Goal: Task Accomplishment & Management: Use online tool/utility

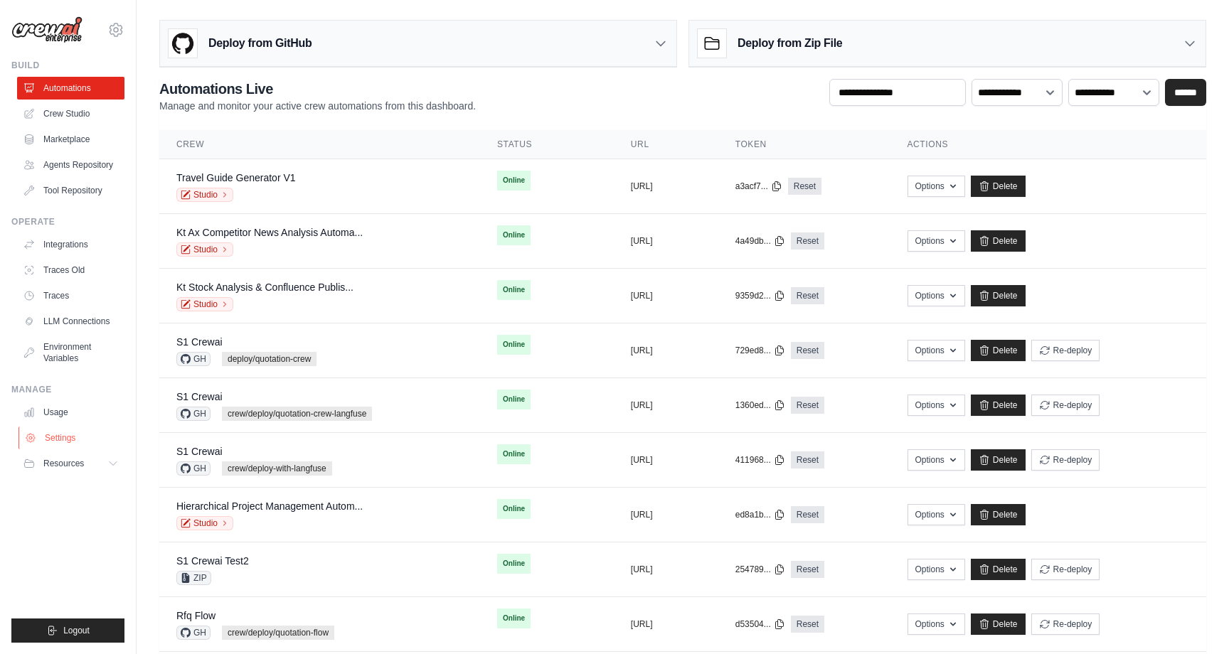
click at [64, 432] on link "Settings" at bounding box center [71, 438] width 107 height 23
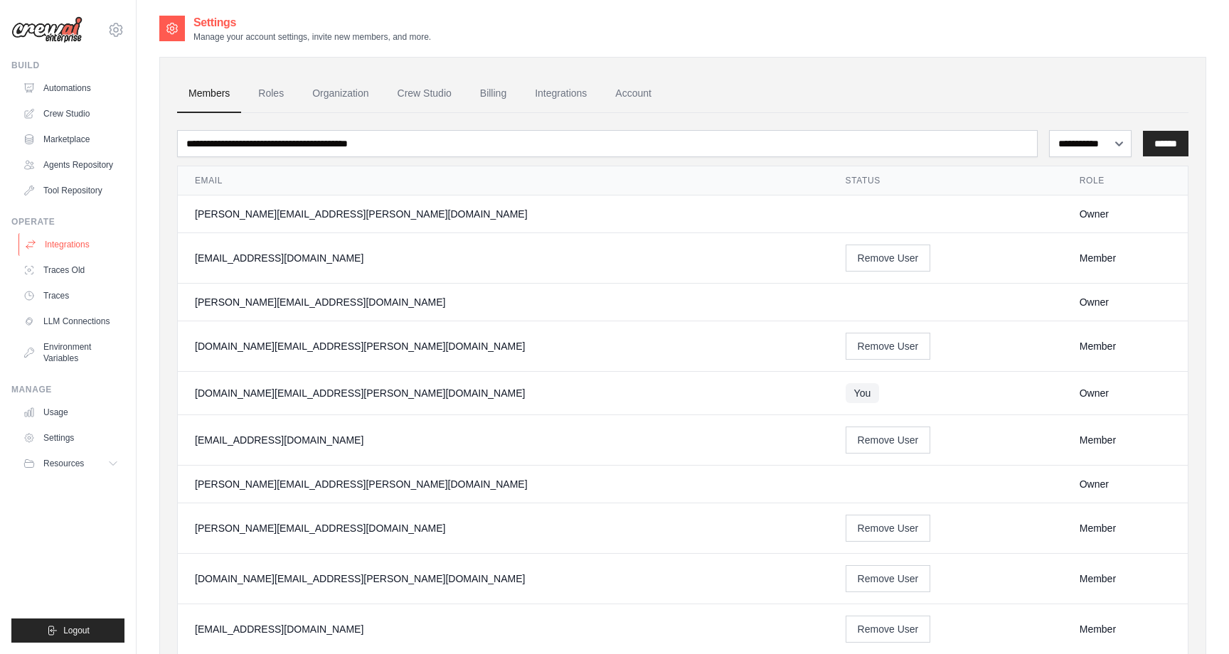
click at [69, 245] on link "Integrations" at bounding box center [71, 244] width 107 height 23
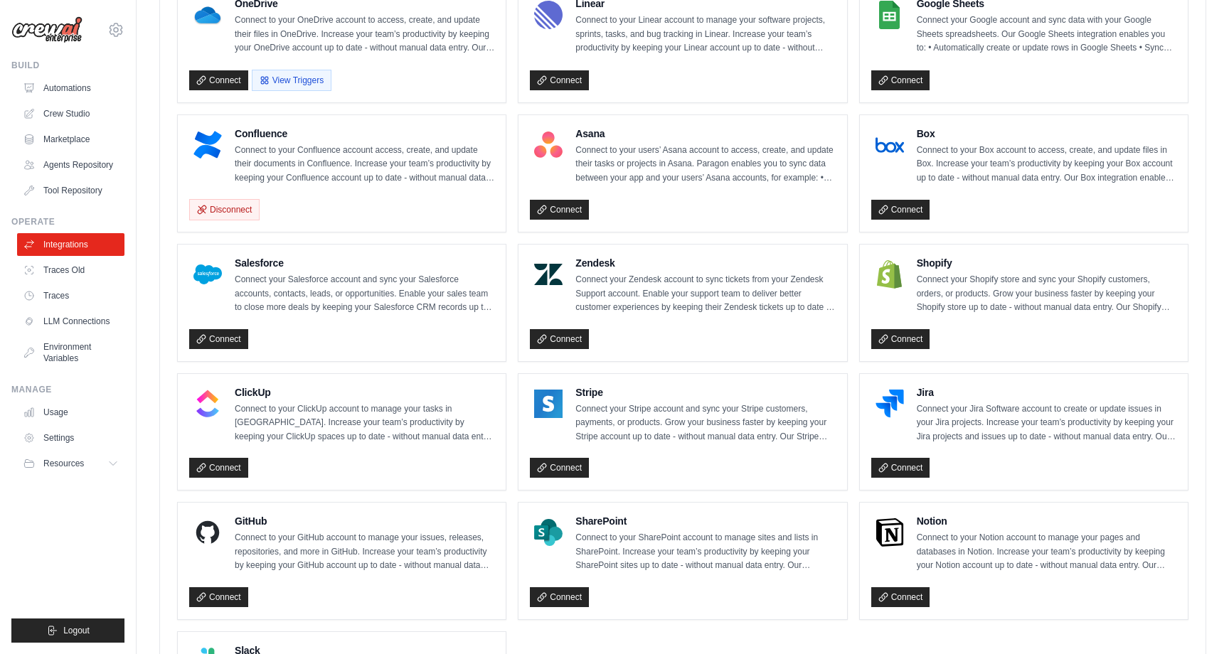
scroll to position [852, 0]
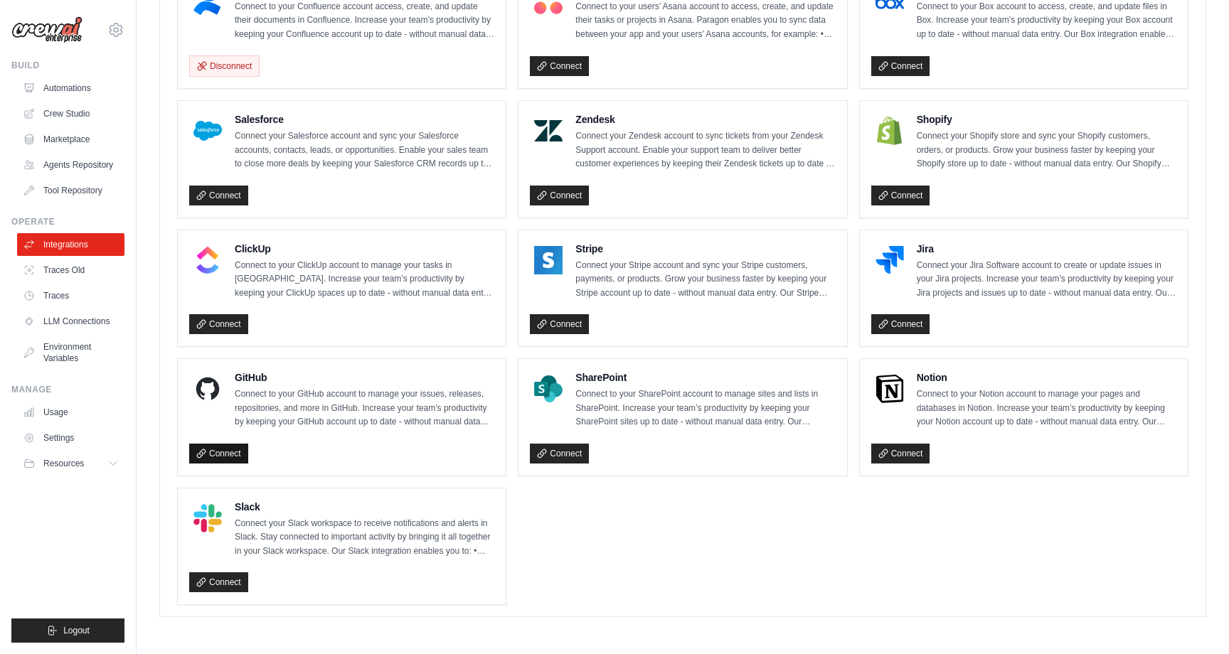
click at [223, 455] on link "Connect" at bounding box center [218, 454] width 59 height 20
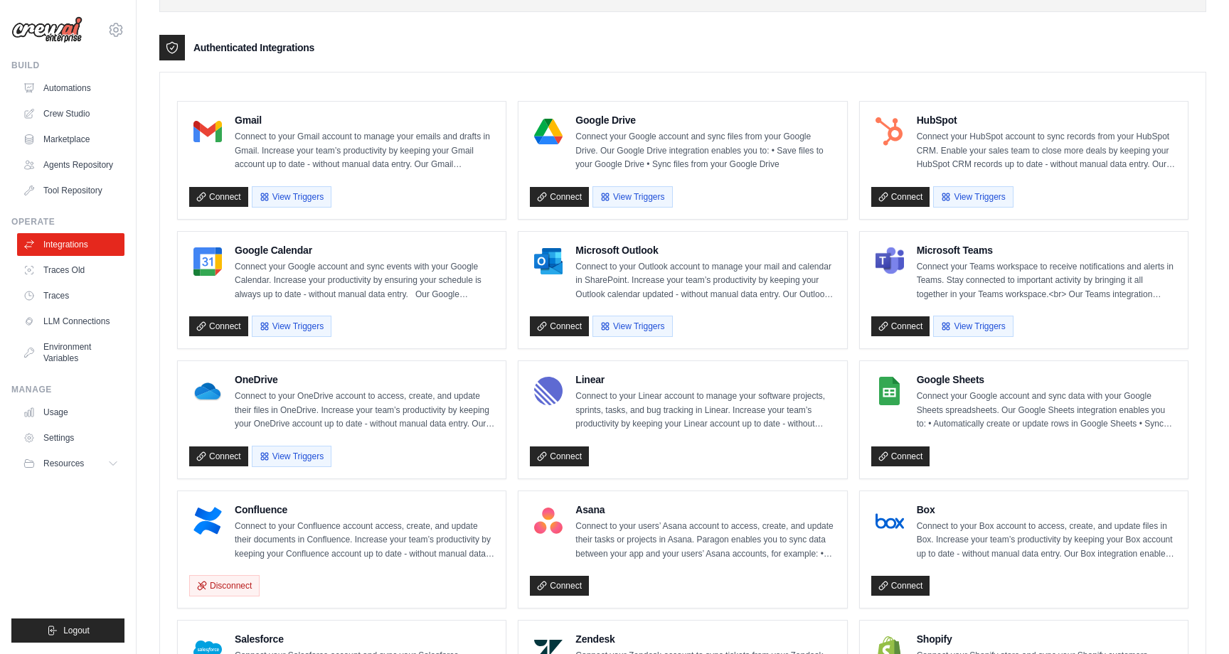
scroll to position [328, 0]
click at [232, 196] on link "Connect" at bounding box center [218, 198] width 59 height 20
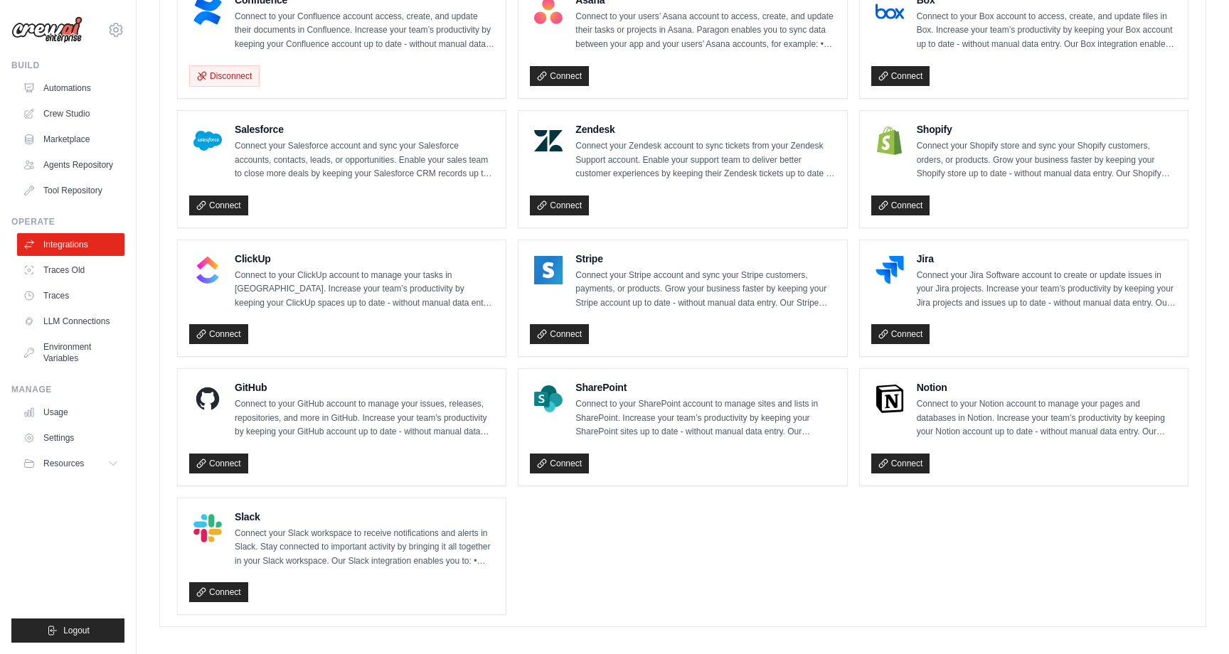
scroll to position [852, 0]
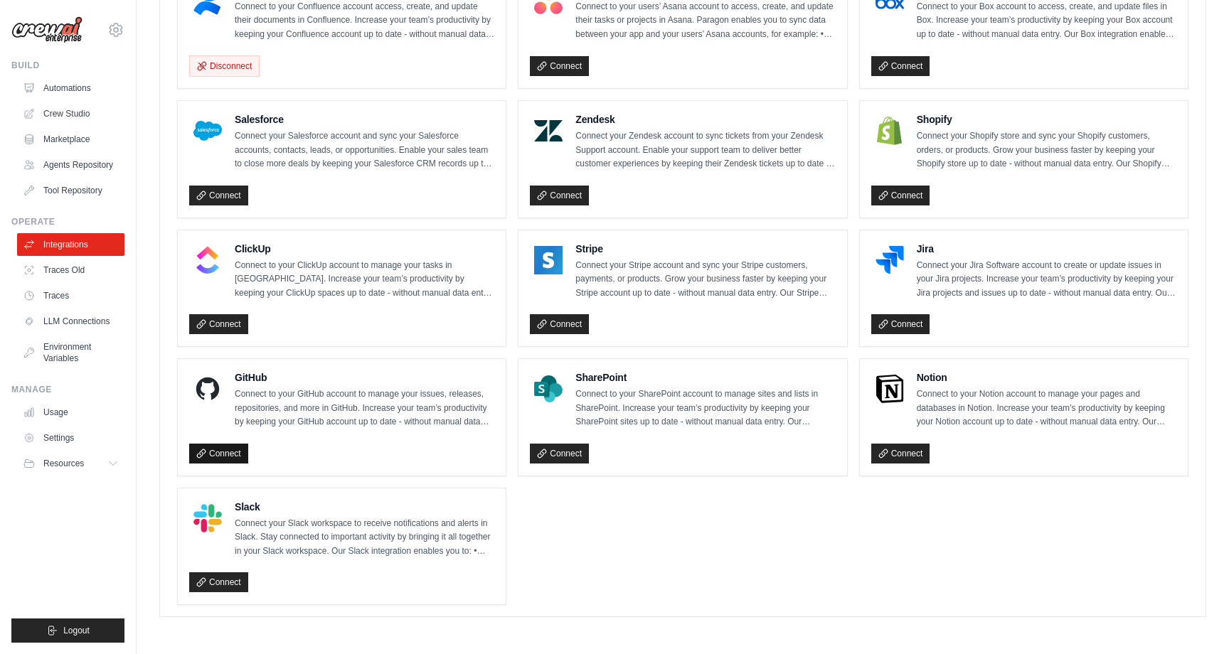
click at [224, 445] on link "Connect" at bounding box center [218, 454] width 59 height 20
click at [515, 225] on ul "Gmail Connect to your Gmail account to manage your emails and drafts in Gmail. …" at bounding box center [682, 93] width 1011 height 1024
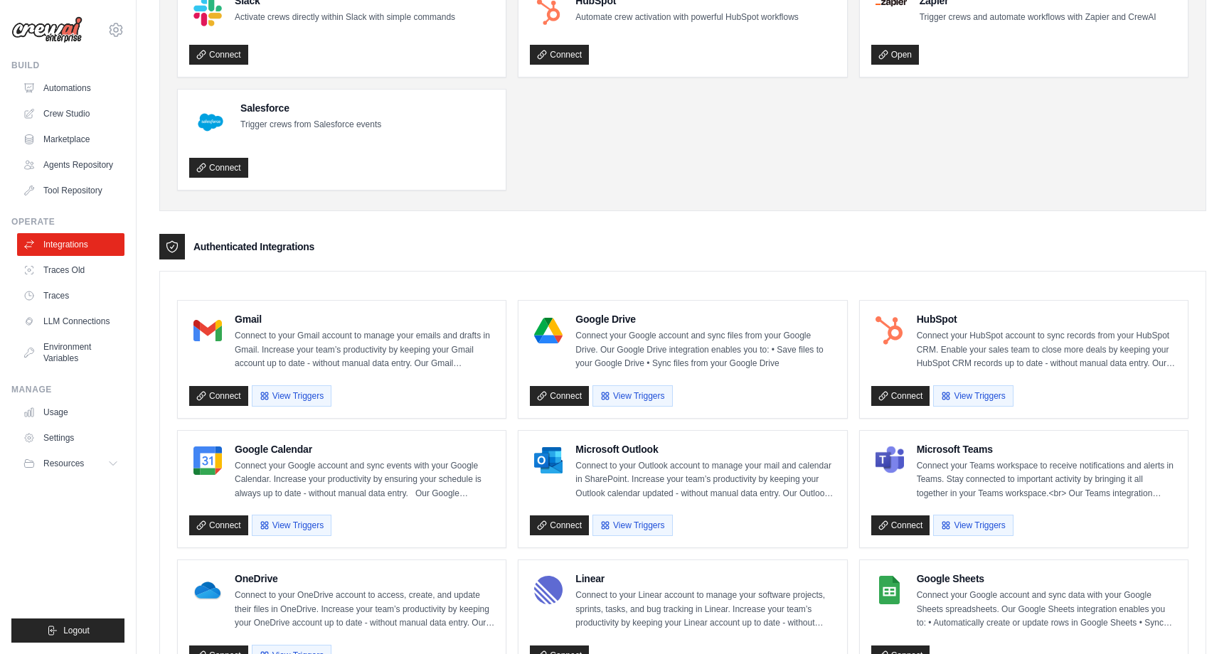
scroll to position [46, 0]
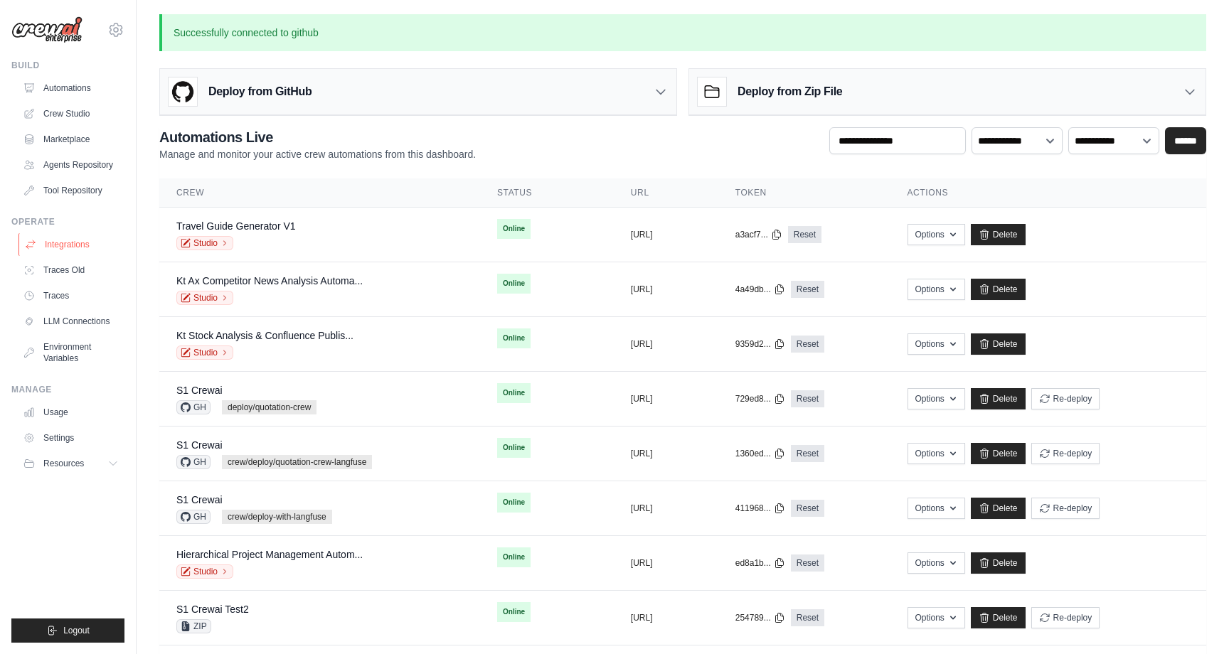
click at [72, 241] on link "Integrations" at bounding box center [71, 244] width 107 height 23
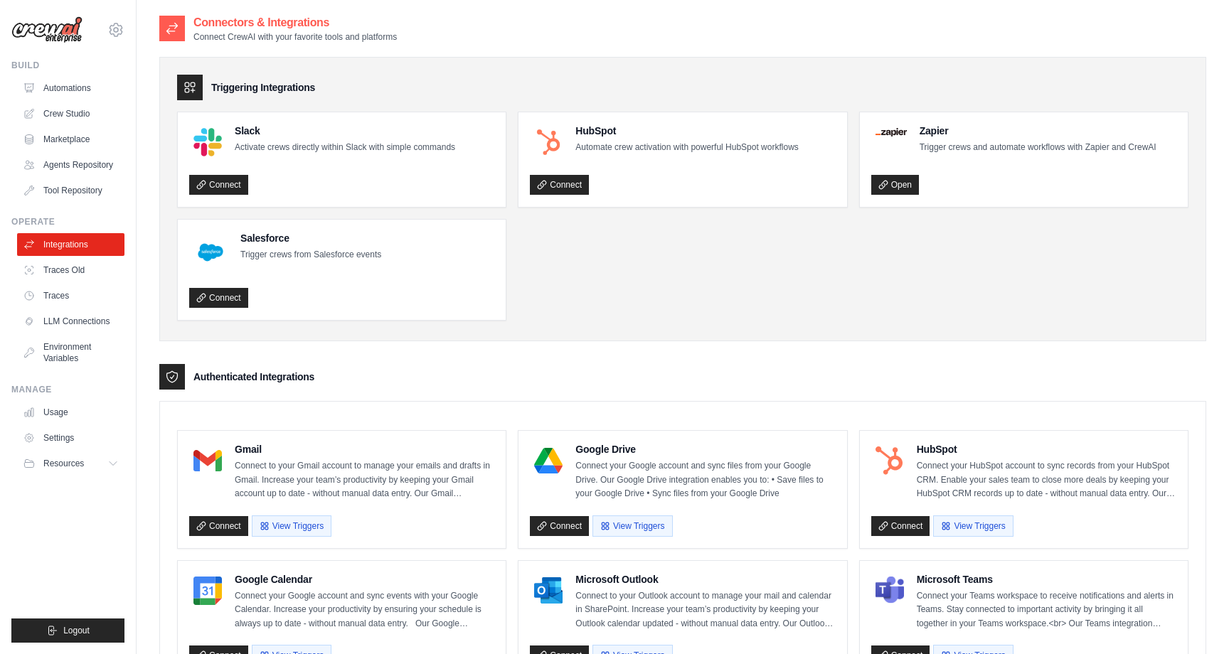
click at [267, 88] on h3 "Triggering Integrations" at bounding box center [263, 87] width 104 height 14
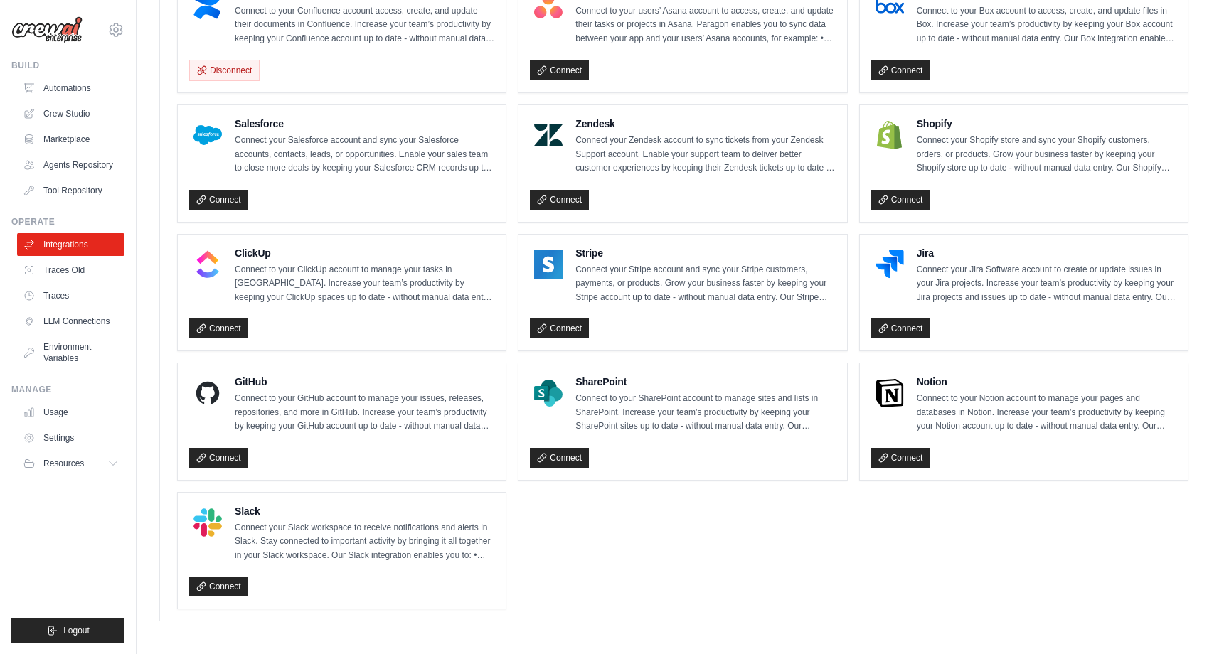
scroll to position [852, 0]
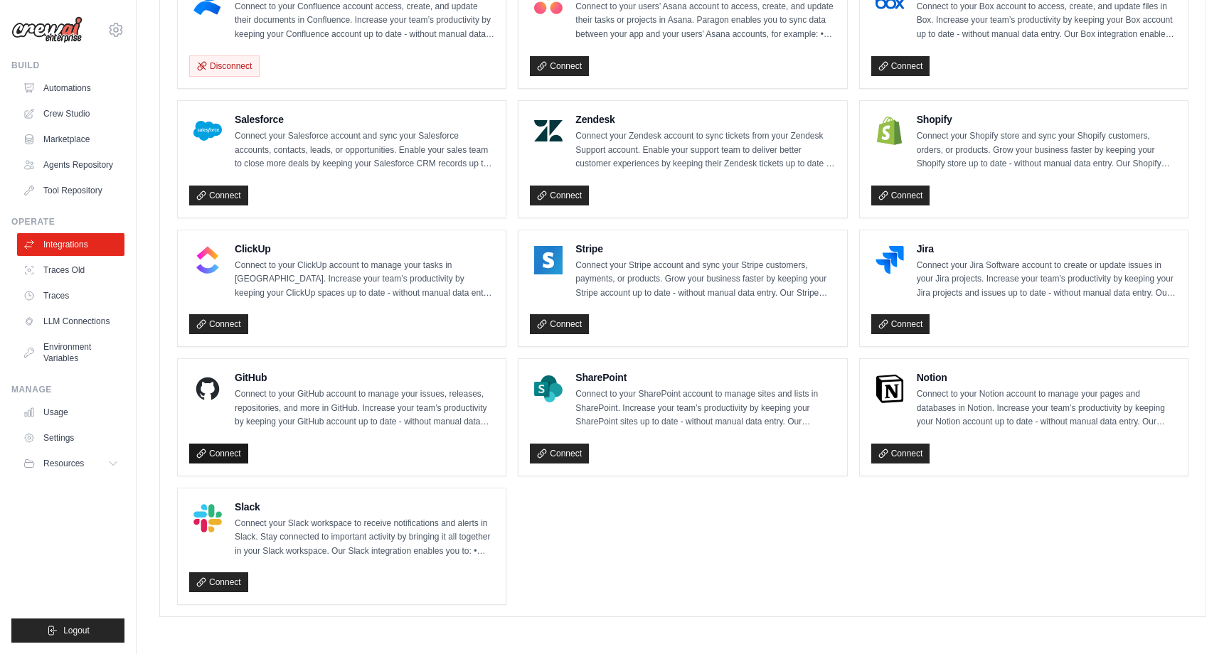
click at [215, 460] on link "Connect" at bounding box center [218, 454] width 59 height 20
